Goal: Information Seeking & Learning: Learn about a topic

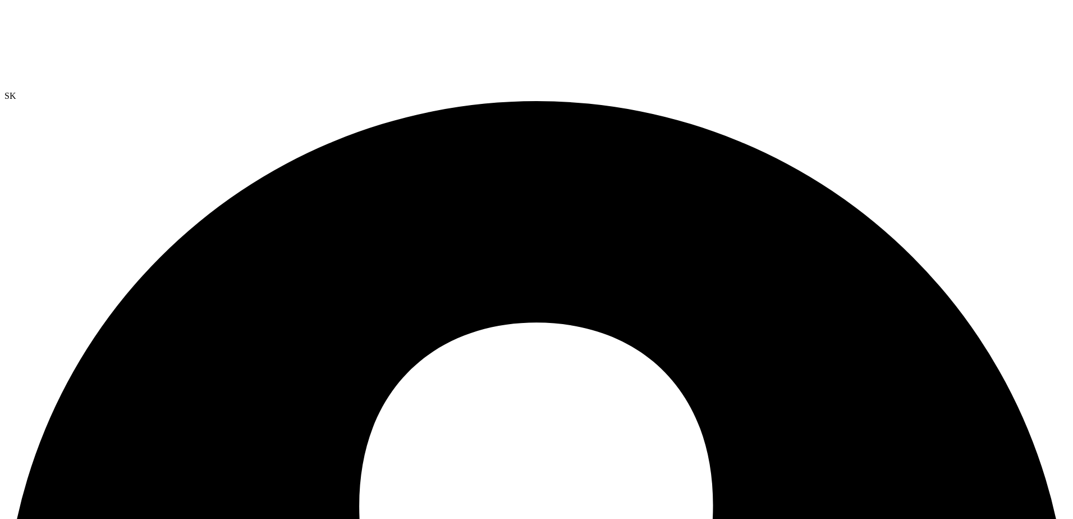
select select "USD"
drag, startPoint x: 390, startPoint y: 216, endPoint x: 401, endPoint y: 213, distance: 11.6
